Goal: Task Accomplishment & Management: Use online tool/utility

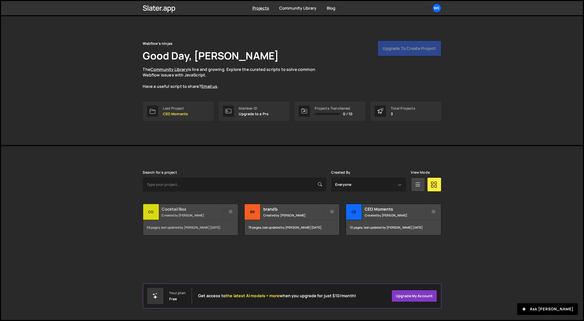
click at [167, 212] on div "Cocktail Box Created by [PERSON_NAME]" at bounding box center [190, 212] width 95 height 16
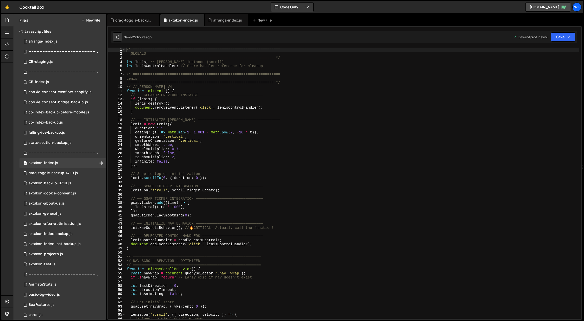
scroll to position [274, 0]
type textarea "// ── SCROLLTRIGGER INTEGRATION ─────────────────────────────"
click at [269, 184] on div "/* ==================================================================== GLOBALS…" at bounding box center [353, 188] width 454 height 280
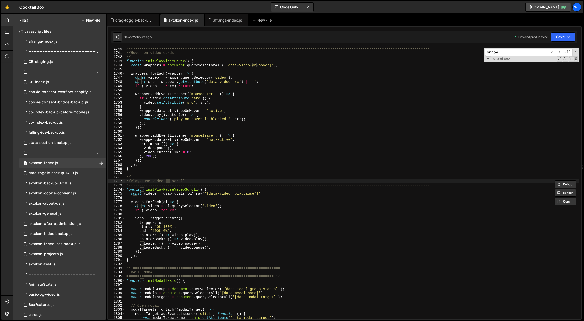
scroll to position [7550, 0]
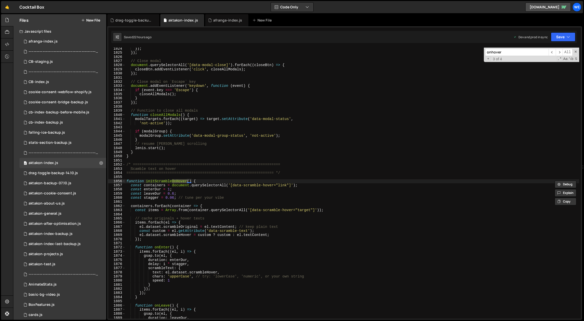
type input "onhover"
click at [214, 184] on div "}) ; }) ; // Close modal document . querySelectorAll ( '[data-modal-close]' ) .…" at bounding box center [353, 187] width 454 height 280
click at [554, 53] on span "​" at bounding box center [552, 52] width 7 height 7
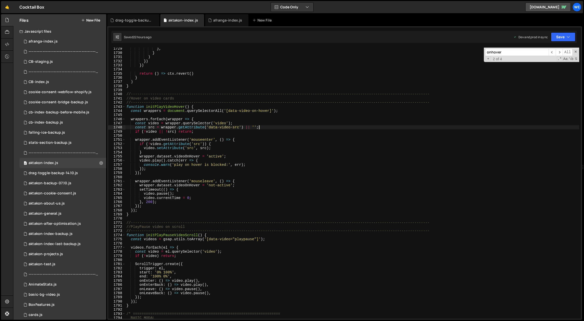
click at [389, 129] on div "} , } ) }) }) return ( ) => ctx . revert ( ) } ) } //--------------------------…" at bounding box center [353, 187] width 454 height 280
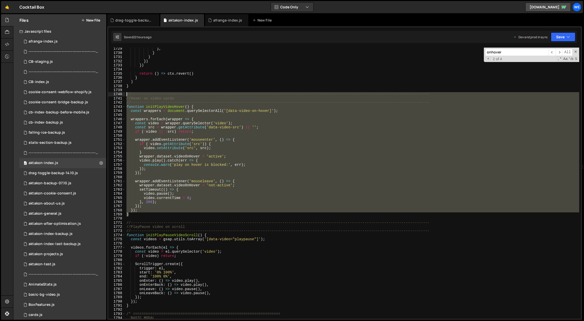
drag, startPoint x: 137, startPoint y: 216, endPoint x: 124, endPoint y: 94, distance: 122.9
click at [124, 94] on div "const src = wrapper.getAttribute('data-video-src') || ''; 1729 1730 1731 1732 1…" at bounding box center [344, 183] width 473 height 271
click at [279, 205] on div "} , } ) }) }) return ( ) => ctx . revert ( ) } ) } //--------------------------…" at bounding box center [353, 183] width 454 height 271
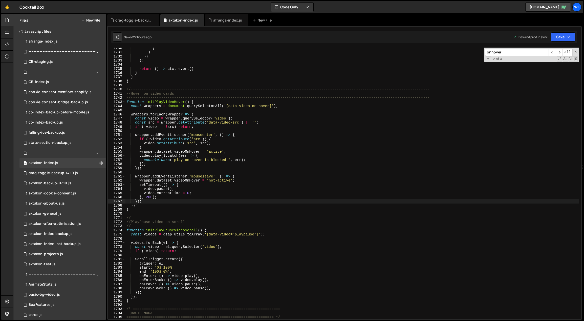
scroll to position [7206, 0]
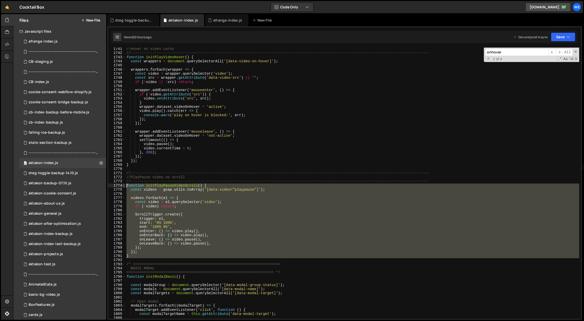
drag, startPoint x: 137, startPoint y: 259, endPoint x: 125, endPoint y: 185, distance: 74.6
click at [125, 185] on div "}); 1741 1742 1743 1744 1745 1746 1747 1748 1749 1750 1751 1752 1753 1754 1755 …" at bounding box center [344, 183] width 473 height 271
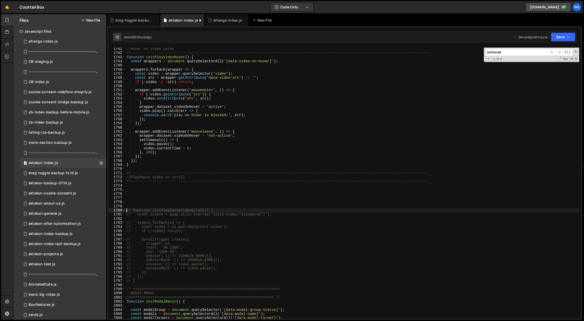
type textarea "// function initPlayPauseVideoScroll() {"
paste textarea "}"
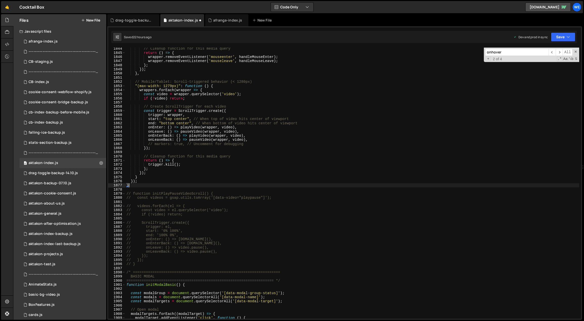
scroll to position [7355, 0]
click at [176, 175] on div "// Cleanup function for this media query return ( ) => { wrapper . removeEventL…" at bounding box center [353, 187] width 454 height 280
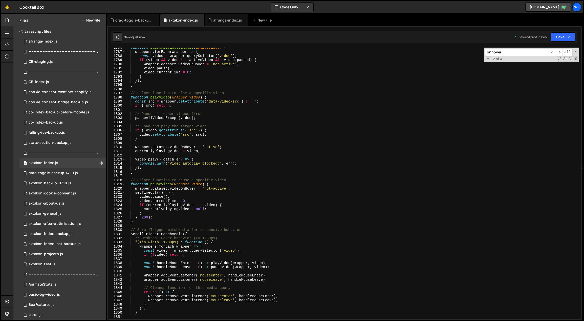
scroll to position [7191, 0]
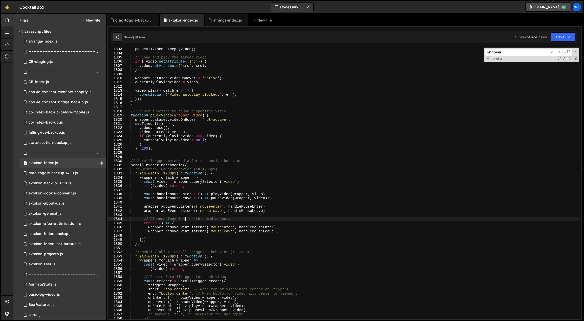
click at [186, 221] on div "pauseAllVideosExcept ( video ) ; // Load and play the target video if ( ! video…" at bounding box center [353, 187] width 454 height 280
type textarea "// Cleanup function for this media query"
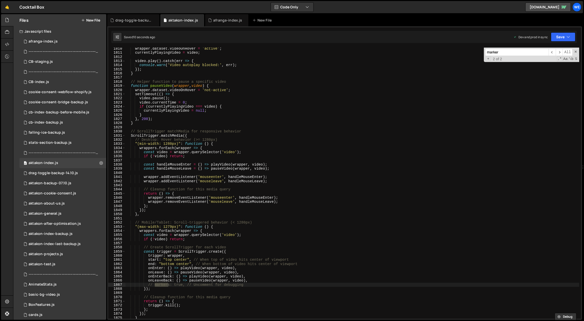
scroll to position [7220, 0]
type input "marker"
type textarea "// markers: true, // Uncomment for debugging"
click at [247, 285] on div "wrapper . dataset . videoOnHover = 'active' ; currentlyPlayingVideo = video ; v…" at bounding box center [353, 187] width 454 height 280
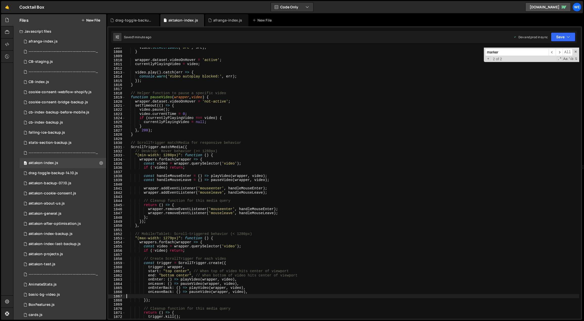
scroll to position [7036, 0]
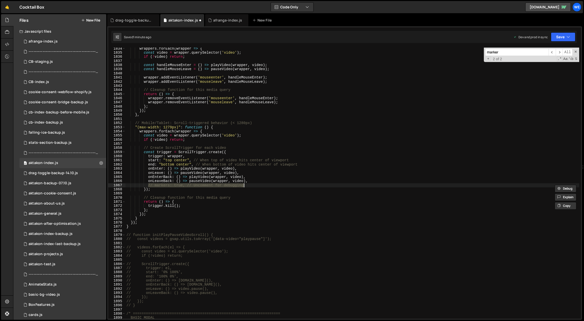
type textarea "initScript();"
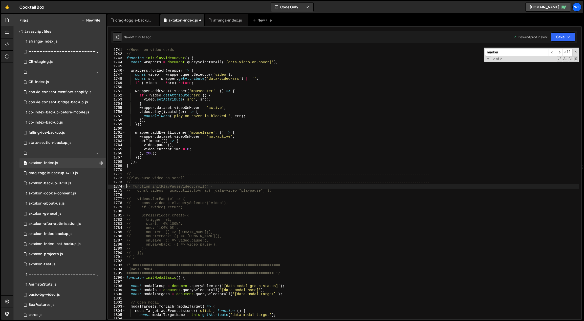
scroll to position [7189, 0]
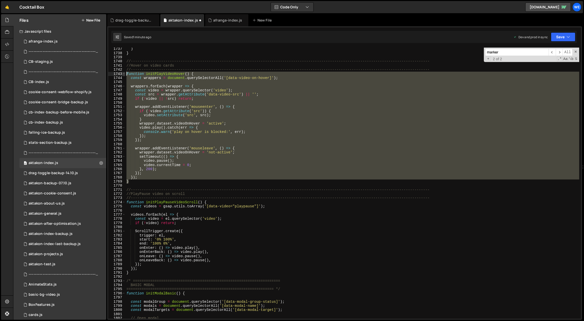
drag, startPoint x: 136, startPoint y: 181, endPoint x: 123, endPoint y: 74, distance: 107.6
click at [123, 74] on div "function initPlayPauseVideoScroll() { 1737 1738 1739 1740 1741 1742 1743 1744 1…" at bounding box center [344, 183] width 473 height 271
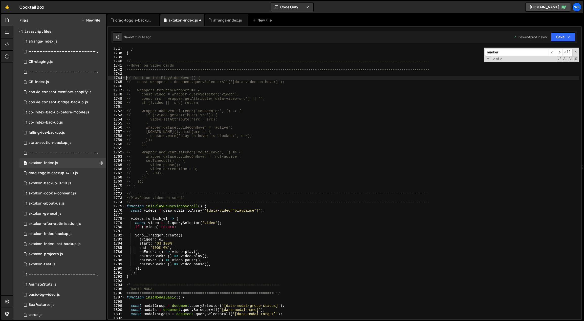
type textarea "// function initPlayVideoHover() {"
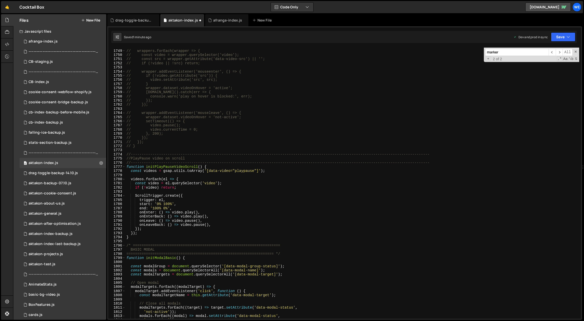
scroll to position [7168, 0]
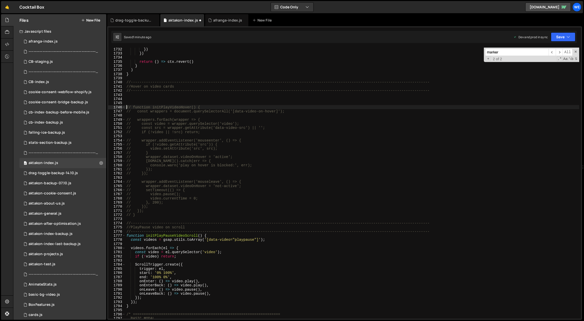
click at [201, 97] on div "}) }) return ( ) => ctx . revert ( ) } ) } //----------------------------------…" at bounding box center [353, 187] width 454 height 280
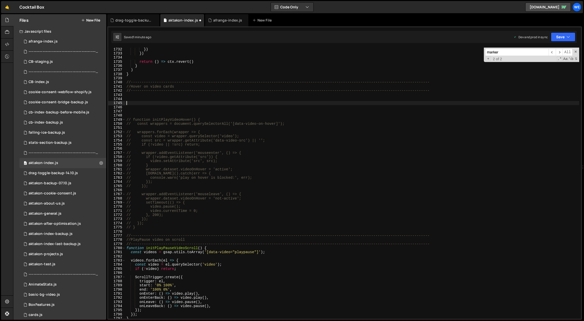
paste textarea "}"
type textarea "}"
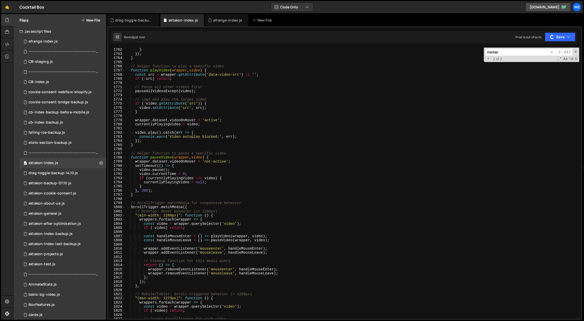
scroll to position [6943, 0]
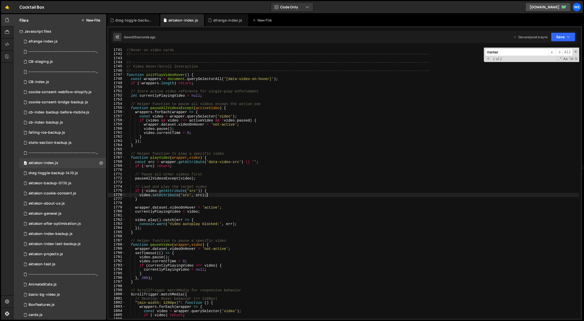
click at [227, 196] on div "//-----------------------------------------------------------------------------…" at bounding box center [353, 184] width 454 height 280
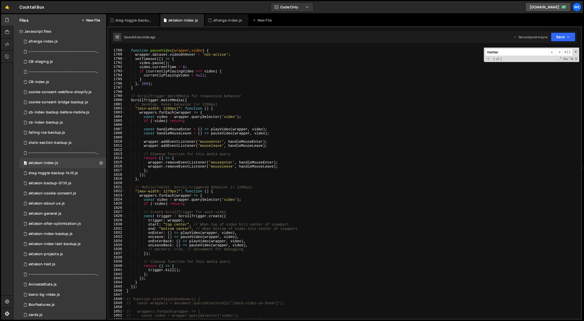
scroll to position [7130, 0]
click at [150, 289] on div "// Helper function to pause a specific video function pauseVideo ( wrapper , vi…" at bounding box center [353, 184] width 454 height 280
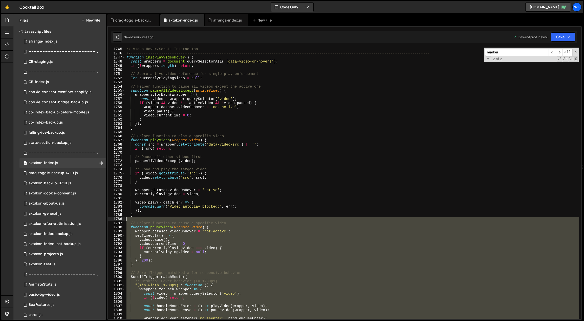
scroll to position [6941, 0]
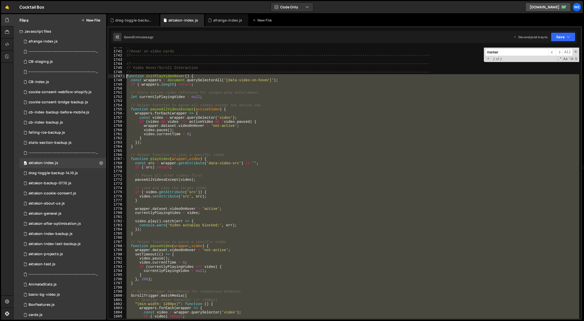
drag, startPoint x: 138, startPoint y: 288, endPoint x: 125, endPoint y: 74, distance: 214.3
click at [125, 74] on div "} 1740 1741 1742 1743 1744 1745 1746 1747 1748 1749 1750 1751 1752 1753 1754 17…" at bounding box center [344, 183] width 473 height 271
paste textarea "}"
type textarea "}"
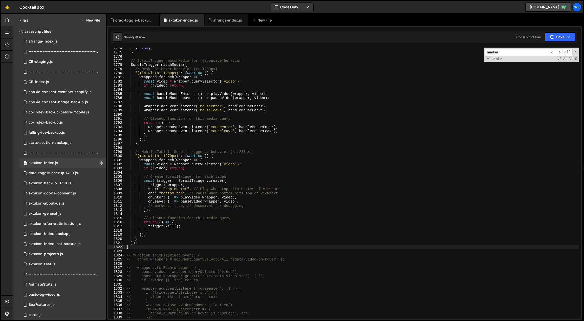
scroll to position [7192, 0]
